Goal: Task Accomplishment & Management: Manage account settings

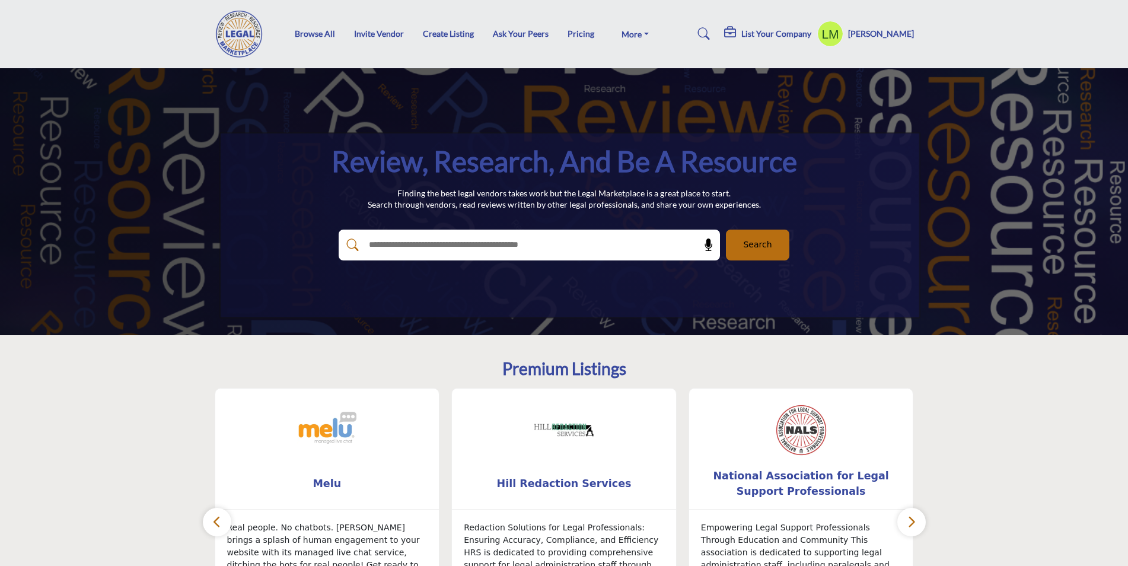
click at [887, 28] on h5 "[PERSON_NAME]" at bounding box center [881, 34] width 66 height 12
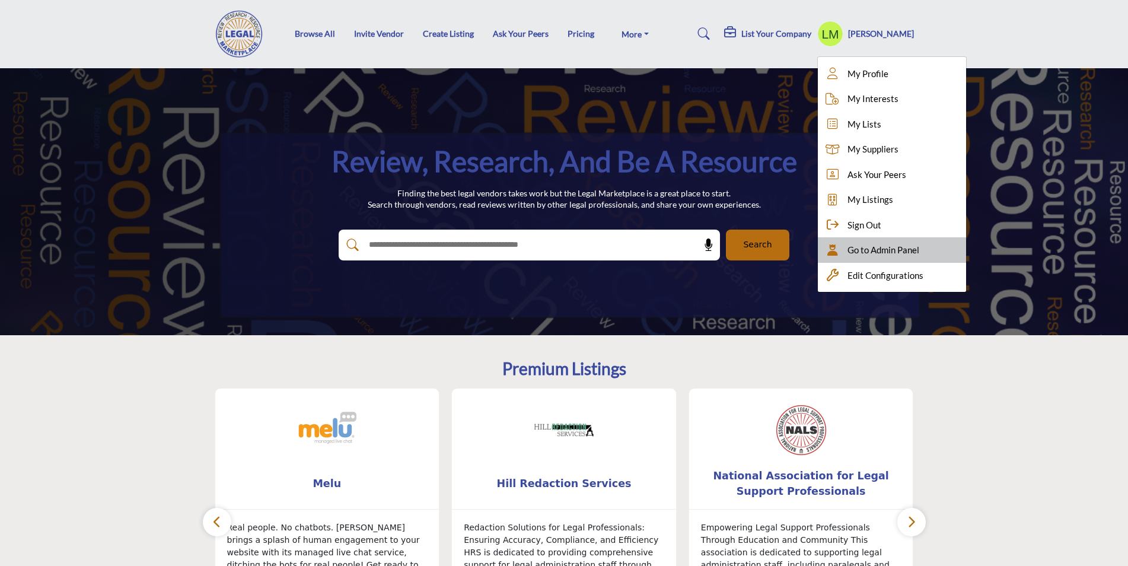
click at [887, 249] on span "Go to Admin Panel" at bounding box center [884, 250] width 72 height 14
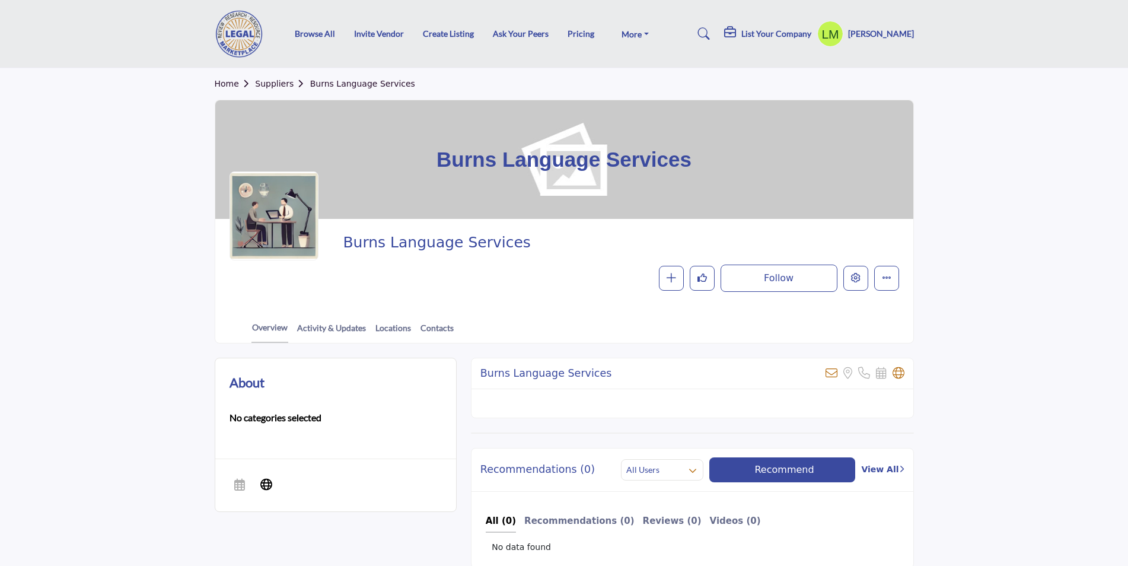
click at [888, 30] on h5 "[PERSON_NAME]" at bounding box center [881, 34] width 66 height 12
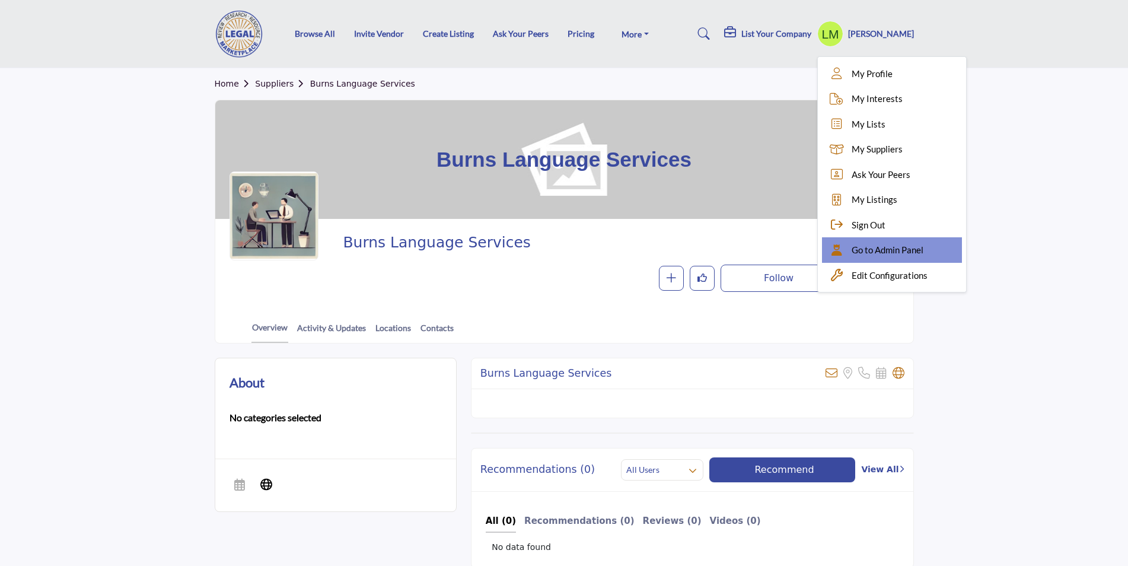
click at [901, 252] on span "Go to Admin Panel" at bounding box center [888, 250] width 72 height 14
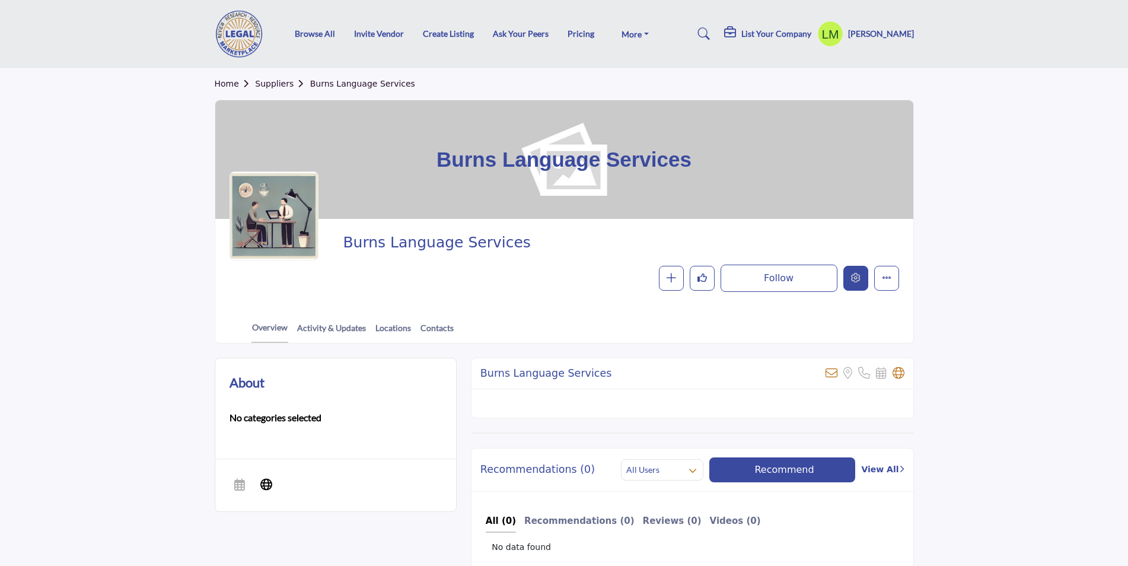
click at [859, 281] on icon "Edit company" at bounding box center [855, 277] width 9 height 9
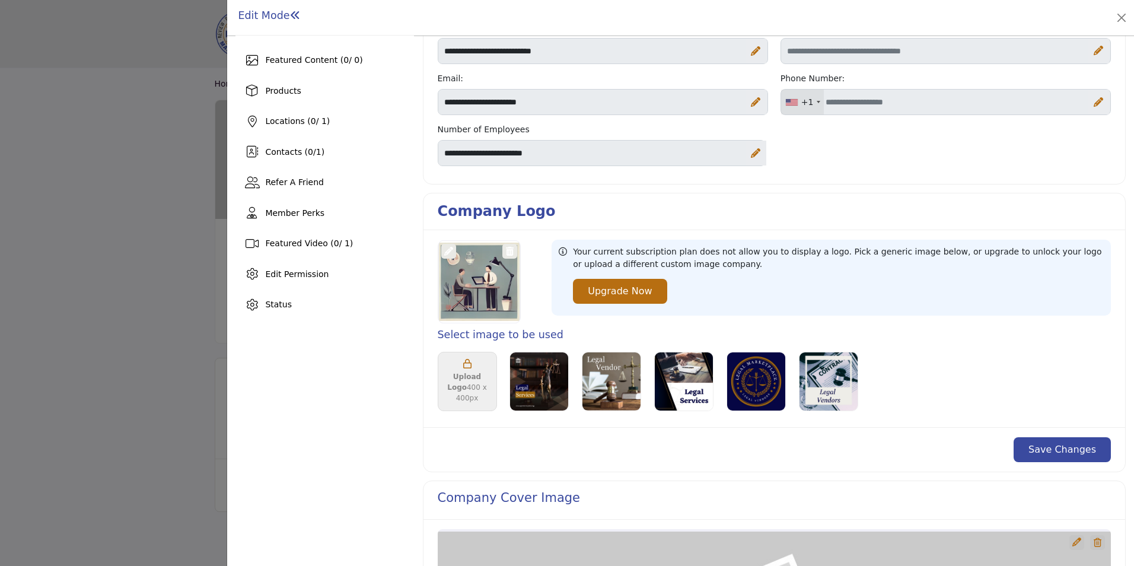
scroll to position [154, 0]
